Goal: Information Seeking & Learning: Check status

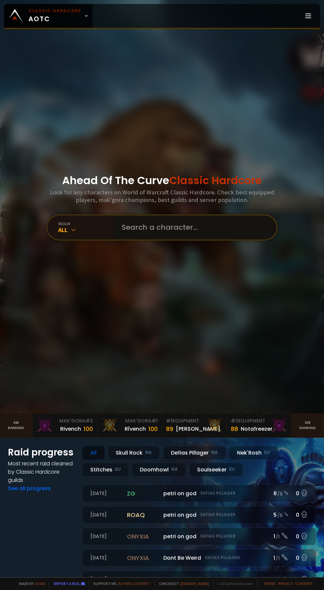
click at [196, 239] on input "text" at bounding box center [193, 227] width 151 height 24
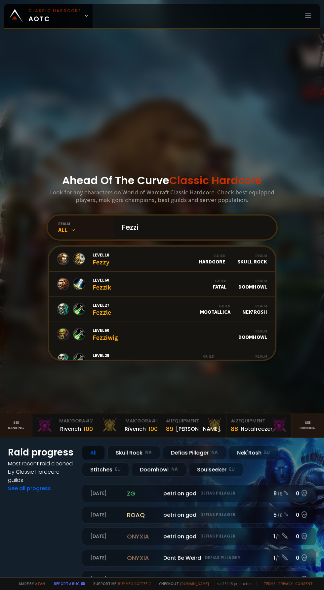
type input "Fezzik"
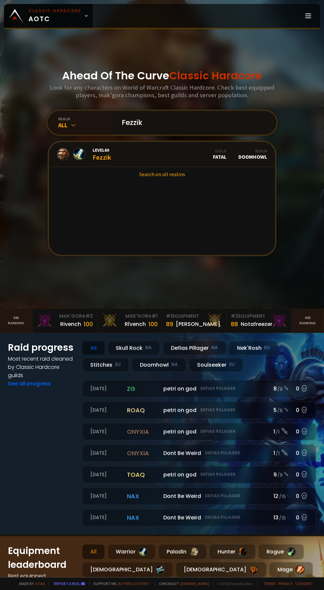
scroll to position [107, 0]
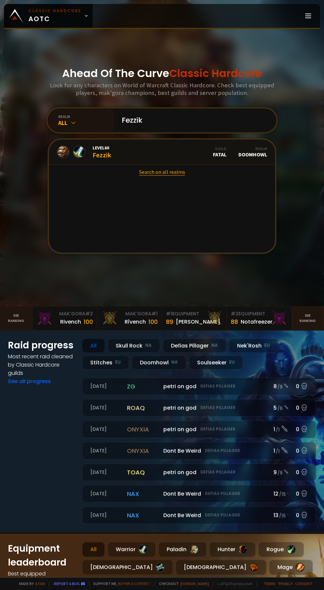
click at [171, 179] on link "Search on all realms" at bounding box center [162, 172] width 226 height 15
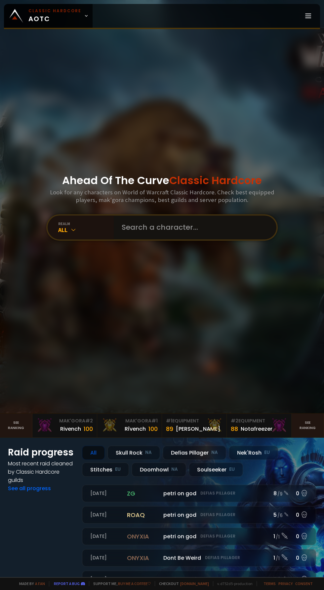
click at [197, 239] on input "text" at bounding box center [193, 227] width 151 height 24
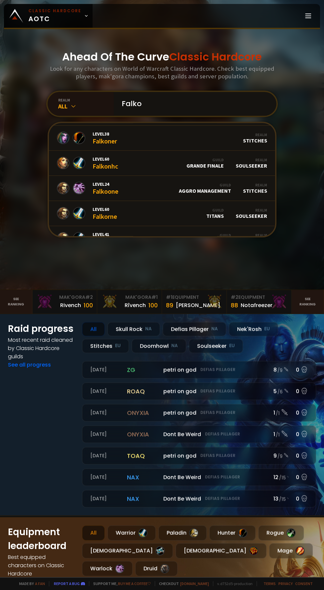
scroll to position [98, 0]
type input "Falko"
click at [144, 175] on link "Level 60 Falkonhc Guild Grande Finale Realm Soulseeker" at bounding box center [162, 162] width 226 height 25
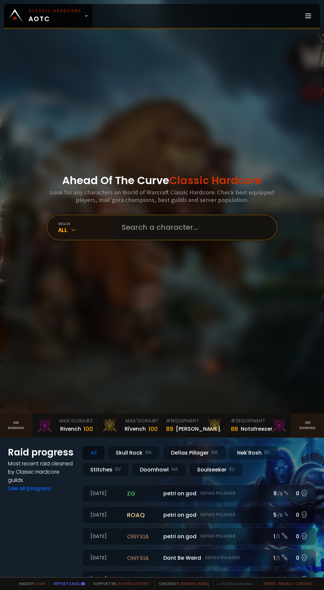
click at [203, 239] on input "text" at bounding box center [193, 227] width 151 height 24
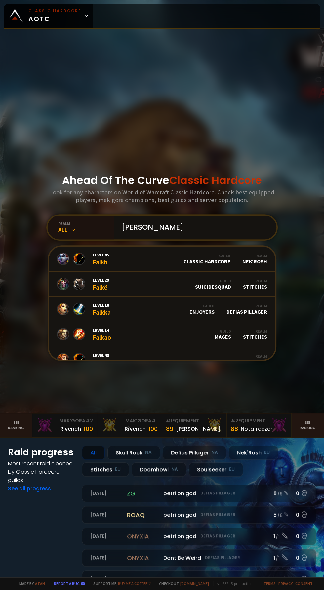
type input "Falko"
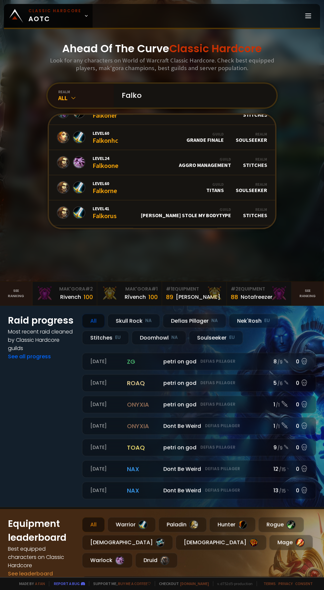
scroll to position [126, 0]
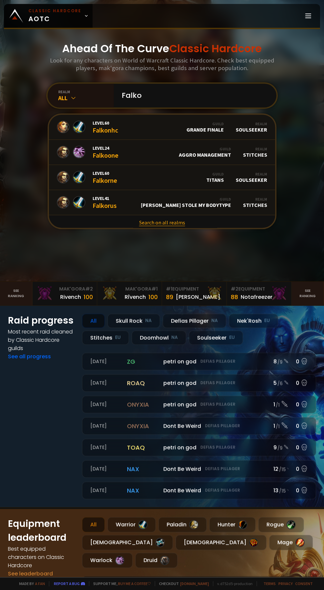
click at [180, 230] on link "Search on all realms" at bounding box center [162, 222] width 226 height 15
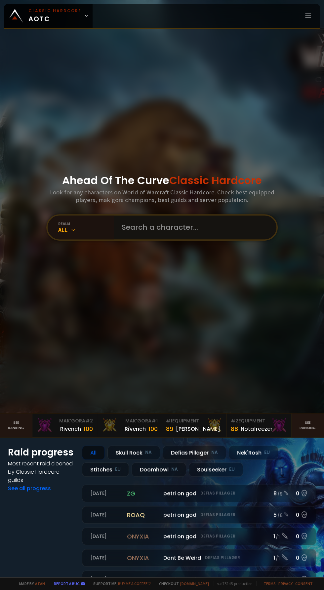
click at [210, 233] on input "text" at bounding box center [193, 227] width 151 height 24
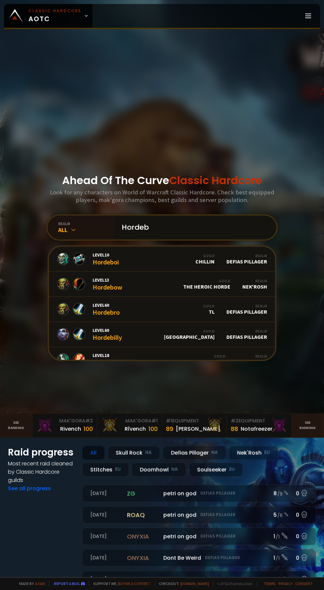
type input "Hordebr"
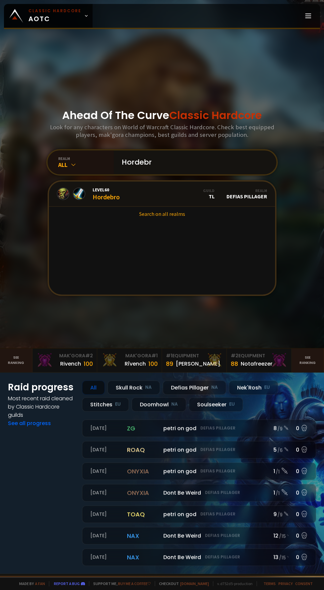
scroll to position [67, 0]
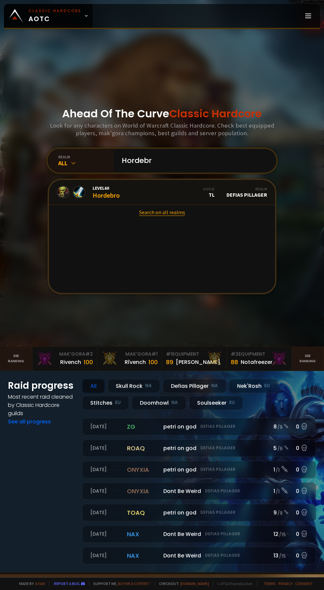
click at [182, 219] on link "Search on all realms" at bounding box center [162, 212] width 226 height 15
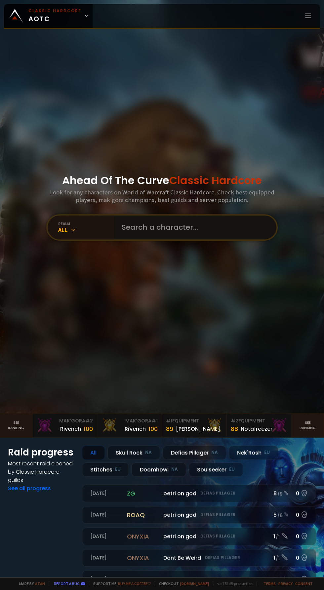
click at [203, 239] on input "text" at bounding box center [193, 227] width 151 height 24
click at [205, 239] on input "text" at bounding box center [193, 227] width 151 height 24
type input "Hordebro"
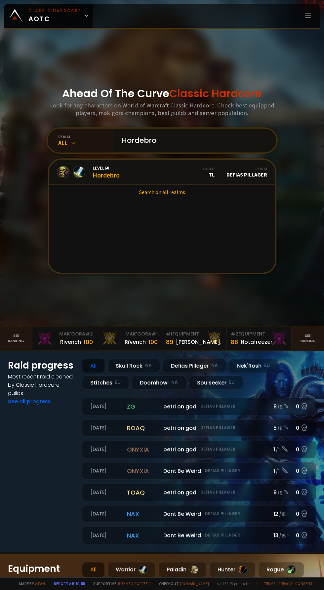
scroll to position [88, 0]
click at [182, 199] on link "Search on all realms" at bounding box center [162, 191] width 226 height 15
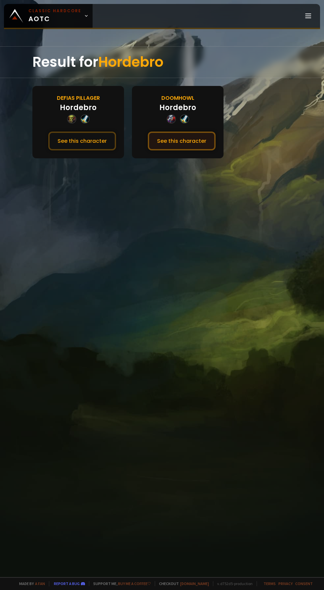
click at [195, 143] on button "See this character" at bounding box center [182, 141] width 68 height 19
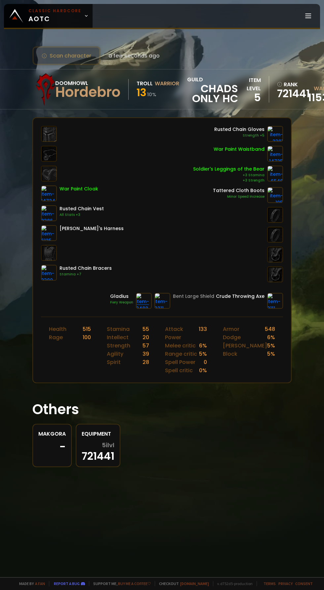
click at [141, 307] on link at bounding box center [144, 301] width 16 height 16
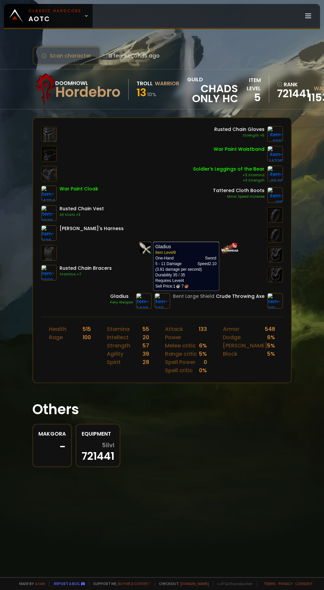
click at [215, 462] on div "Scan character a few seconds ago Doomhowl Hordebro Troll Warrior 13 10 % guild …" at bounding box center [162, 288] width 324 height 577
